Goal: Task Accomplishment & Management: Manage account settings

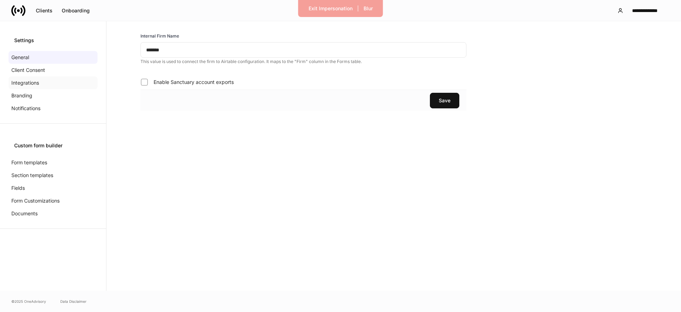
click at [32, 83] on p "Integrations" at bounding box center [25, 82] width 28 height 7
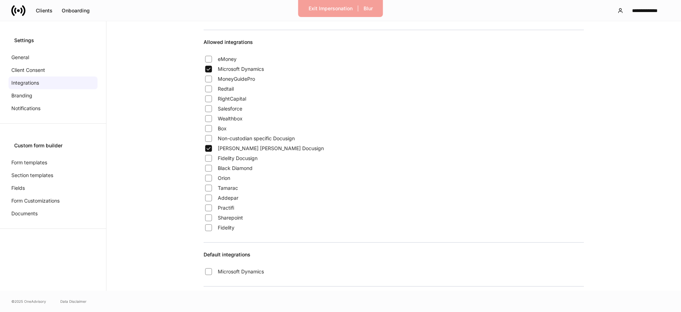
scroll to position [576, 0]
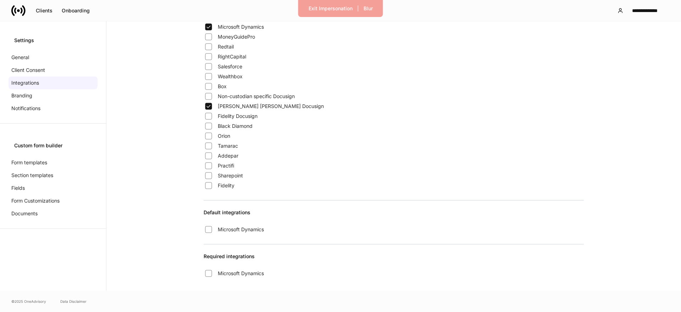
drag, startPoint x: 225, startPoint y: 230, endPoint x: 195, endPoint y: 240, distance: 31.4
click at [224, 230] on span "Microsoft Dynamics" at bounding box center [241, 229] width 46 height 7
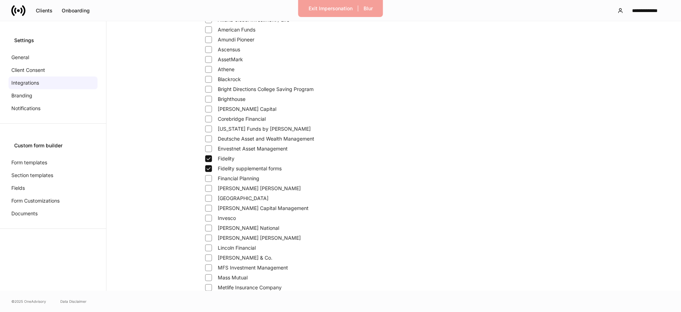
scroll to position [0, 0]
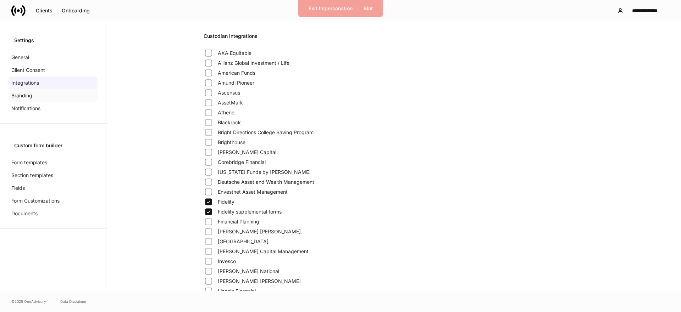
click at [55, 97] on div "Branding" at bounding box center [53, 95] width 89 height 13
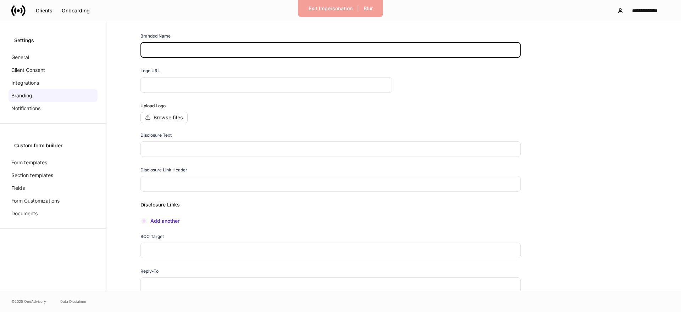
click at [163, 51] on input "text" at bounding box center [330, 50] width 380 height 16
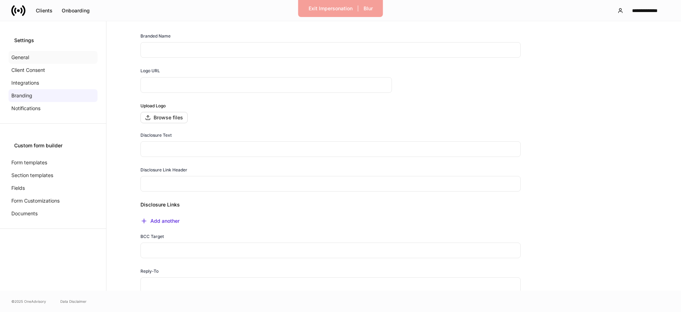
click at [23, 56] on p "General" at bounding box center [20, 57] width 18 height 7
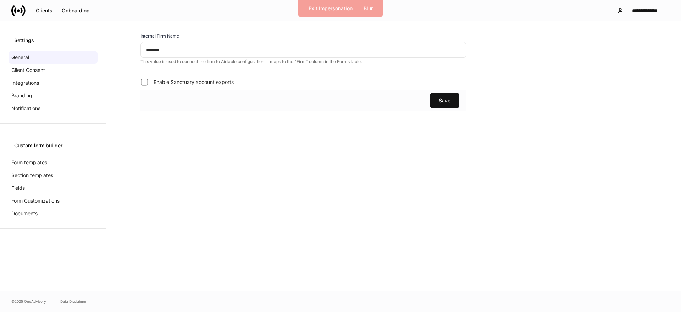
drag, startPoint x: 481, startPoint y: 25, endPoint x: 537, endPoint y: 23, distance: 55.7
click at [481, 25] on div "Internal Firm Name ******* ​ This value is used to connect the firm to Airtable…" at bounding box center [393, 156] width 574 height 270
